Goal: Navigation & Orientation: Find specific page/section

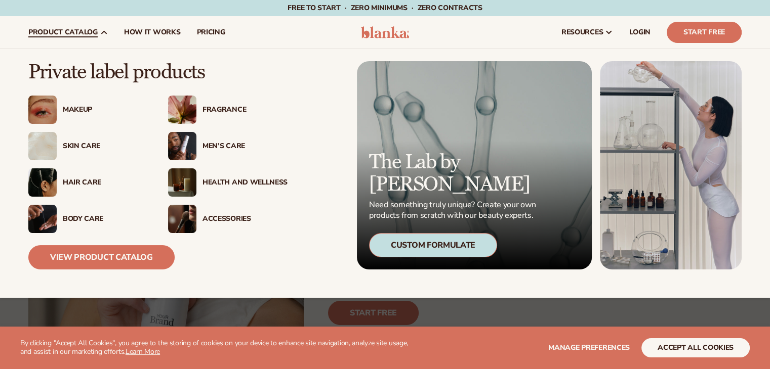
click at [213, 193] on div "Health And Wellness" at bounding box center [227, 183] width 119 height 28
